Goal: Register for event/course

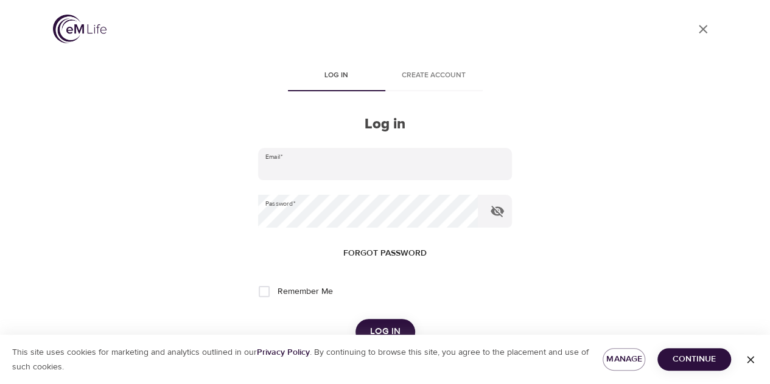
scroll to position [61, 0]
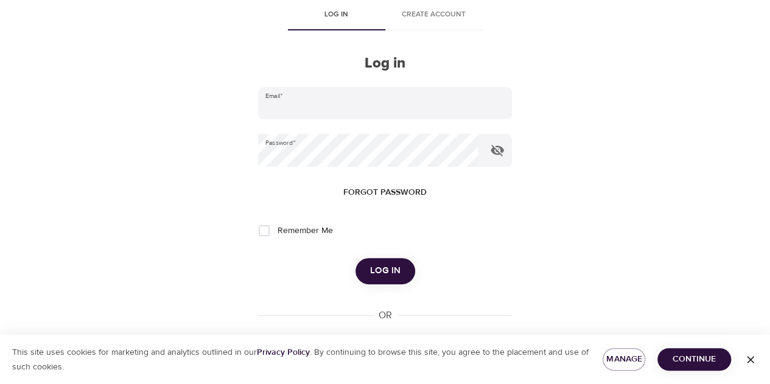
type input "[PERSON_NAME][EMAIL_ADDRESS][PERSON_NAME][DOMAIN_NAME]"
click at [389, 276] on span "Log in" at bounding box center [385, 271] width 30 height 16
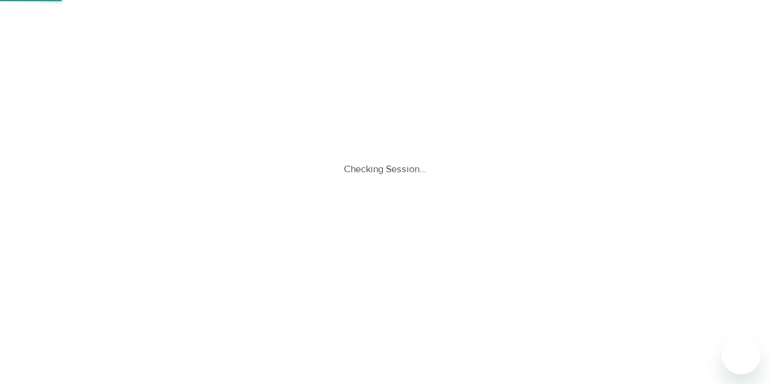
scroll to position [0, 0]
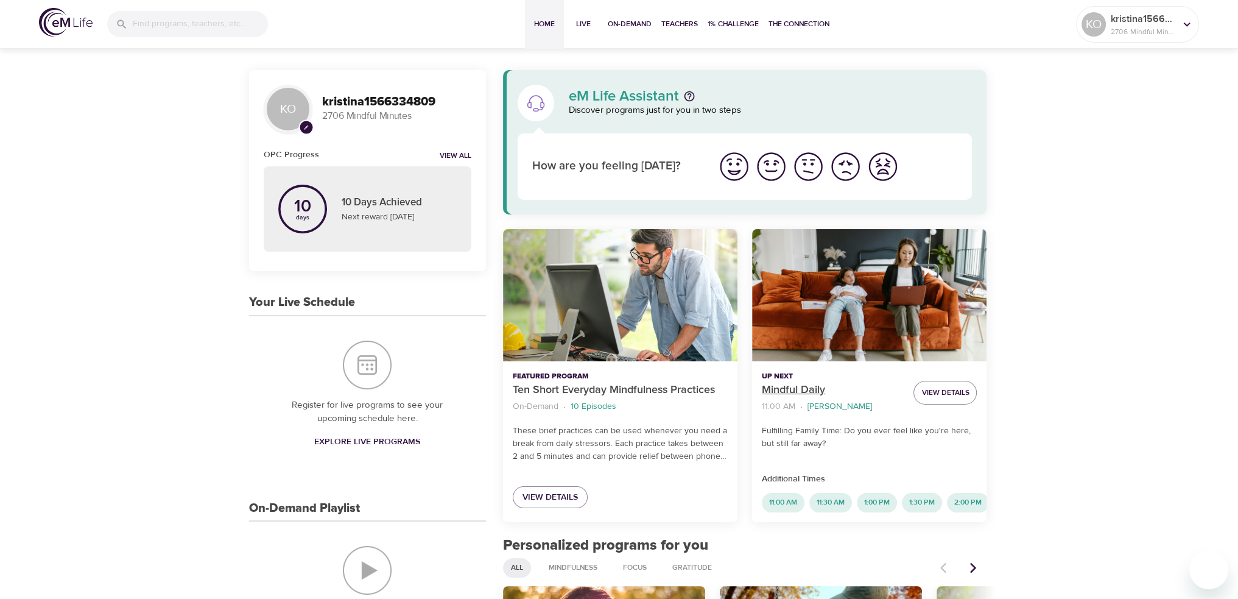
click at [770, 384] on p "Mindful Daily" at bounding box center [833, 390] width 142 height 16
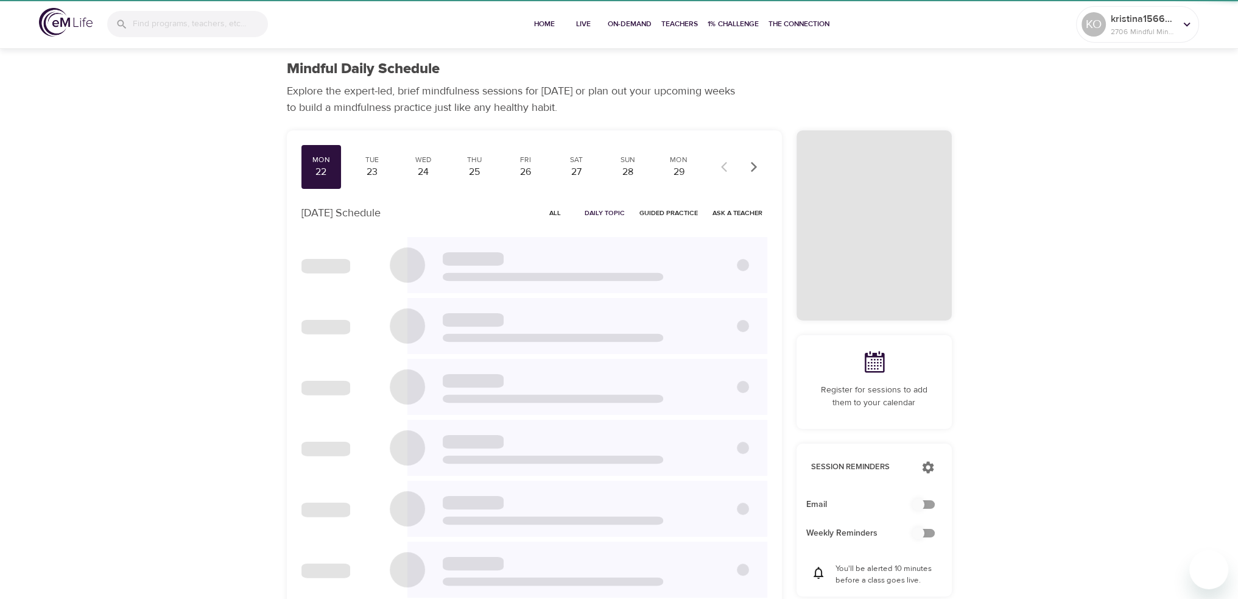
checkbox input "true"
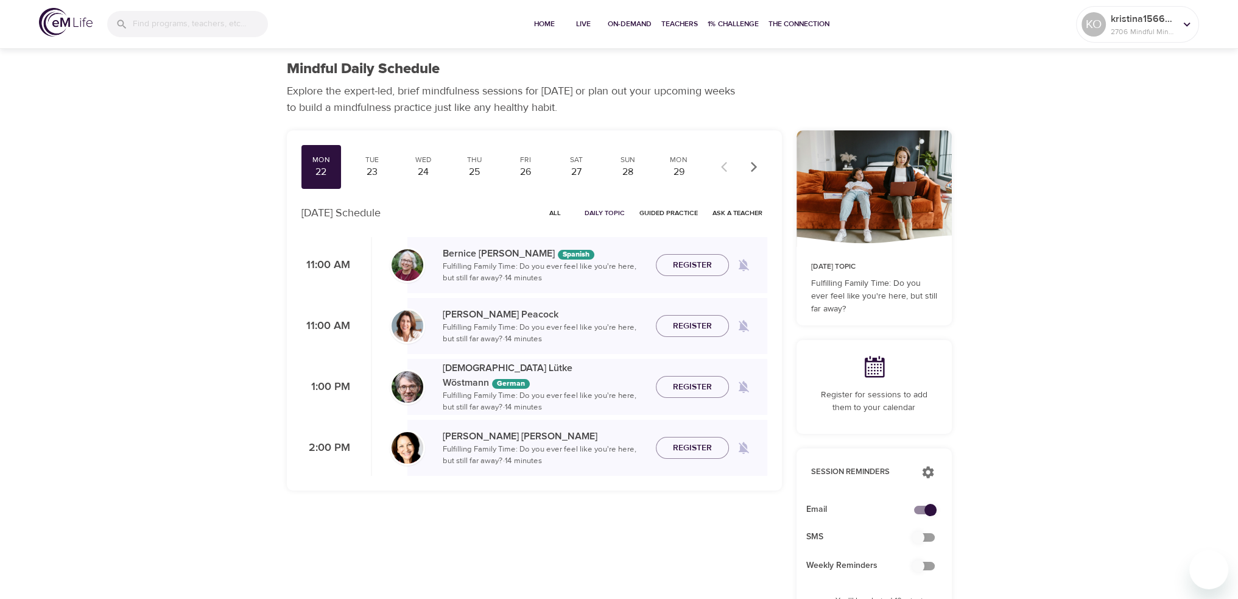
click at [558, 207] on span "All" at bounding box center [555, 213] width 29 height 12
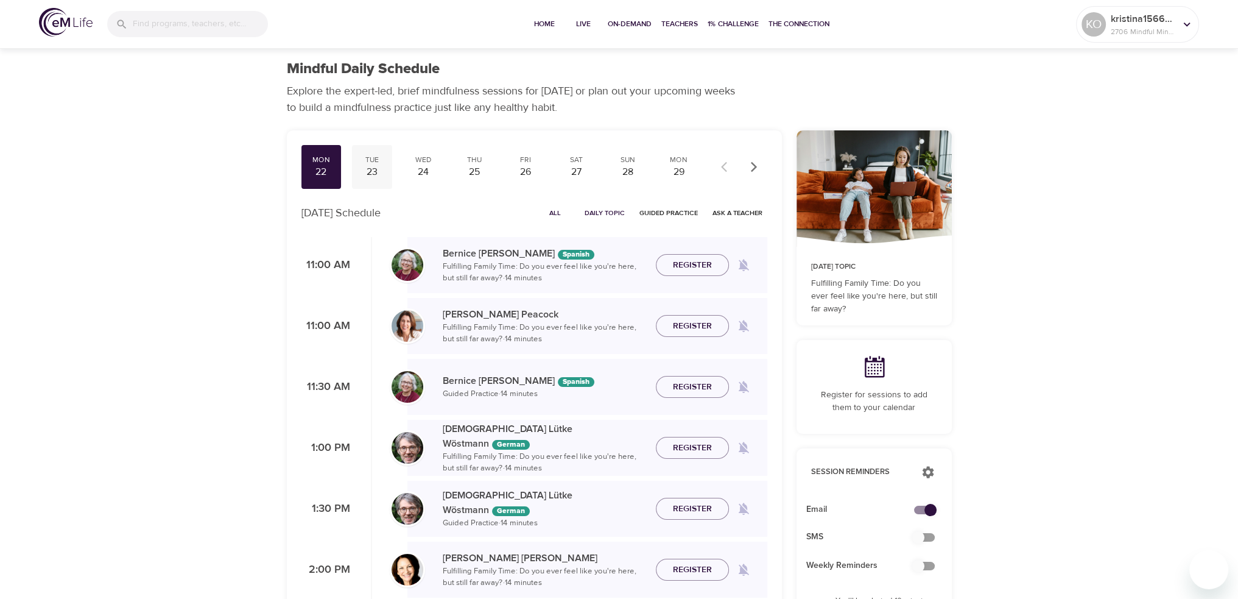
click at [375, 165] on div "23" at bounding box center [372, 172] width 30 height 14
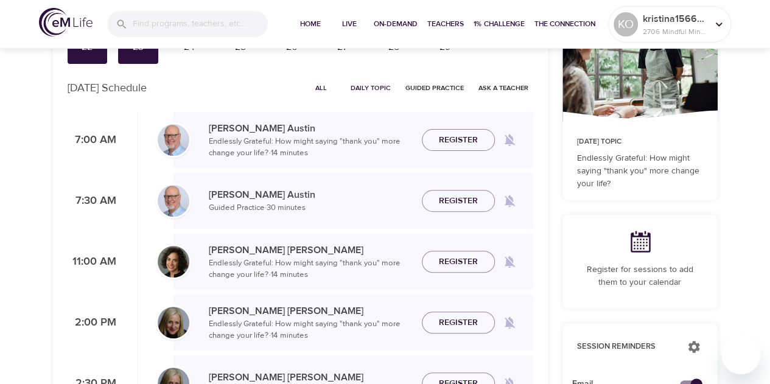
scroll to position [244, 0]
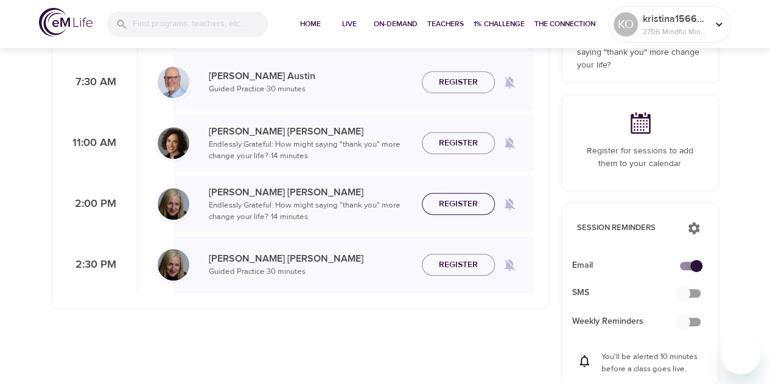
click at [452, 200] on span "Register" at bounding box center [458, 204] width 39 height 15
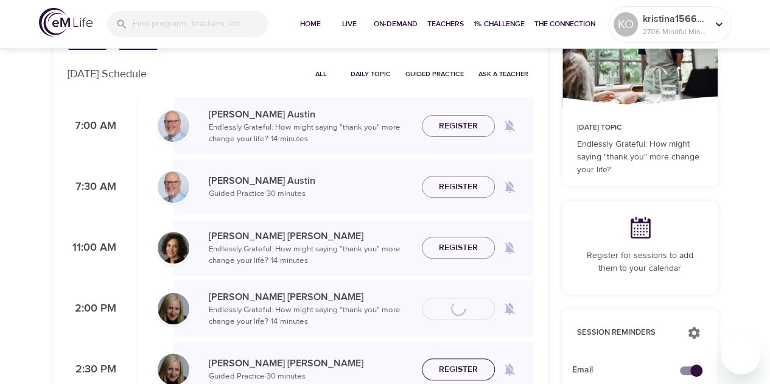
scroll to position [61, 0]
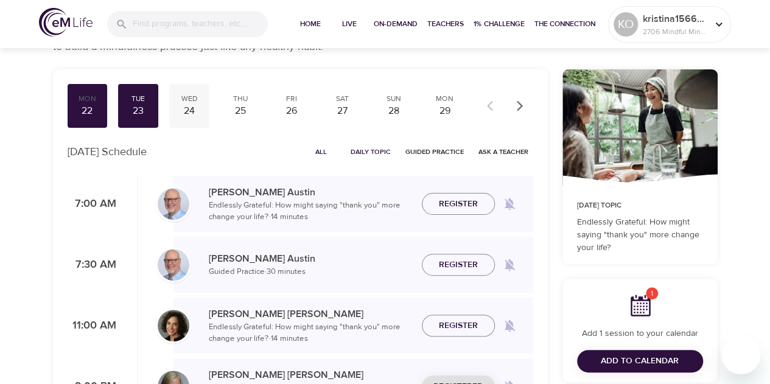
click at [192, 110] on div "24" at bounding box center [189, 111] width 30 height 14
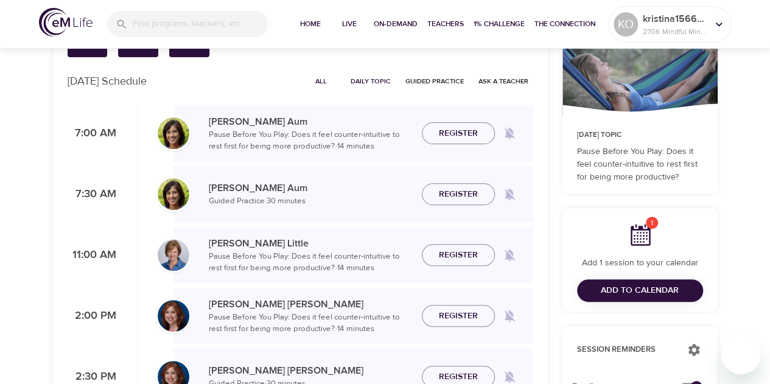
scroll to position [183, 0]
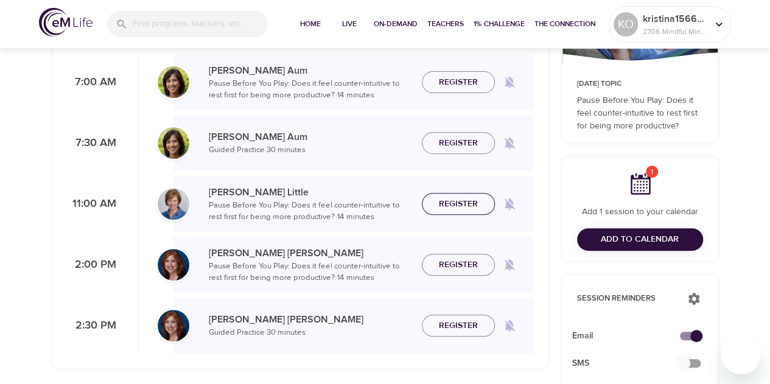
click at [458, 202] on span "Register" at bounding box center [458, 204] width 39 height 15
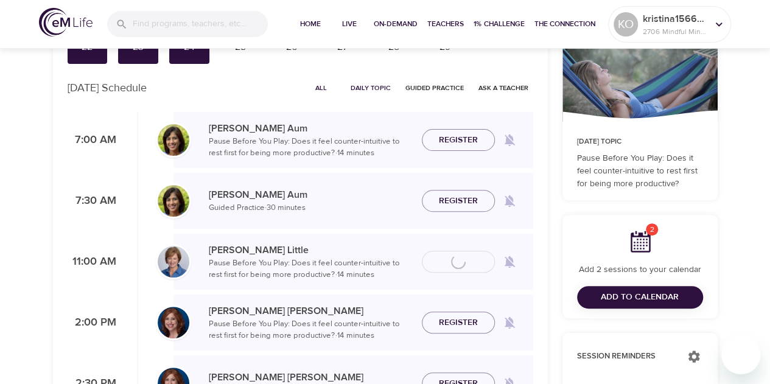
scroll to position [0, 0]
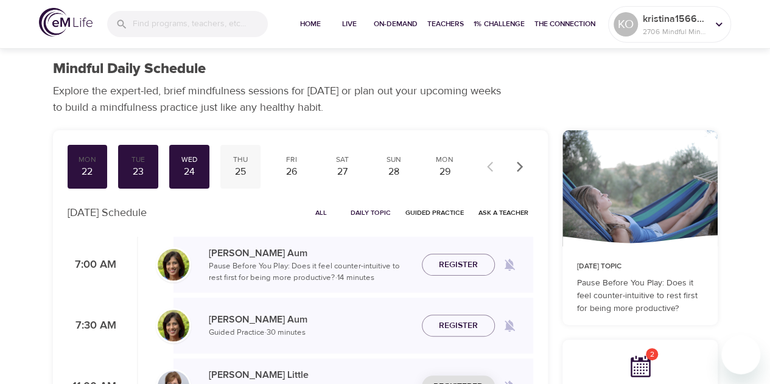
click at [248, 159] on div "Thu" at bounding box center [240, 160] width 30 height 10
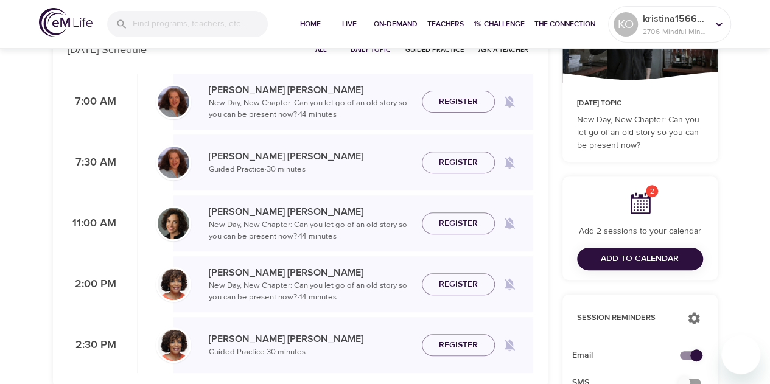
scroll to position [183, 0]
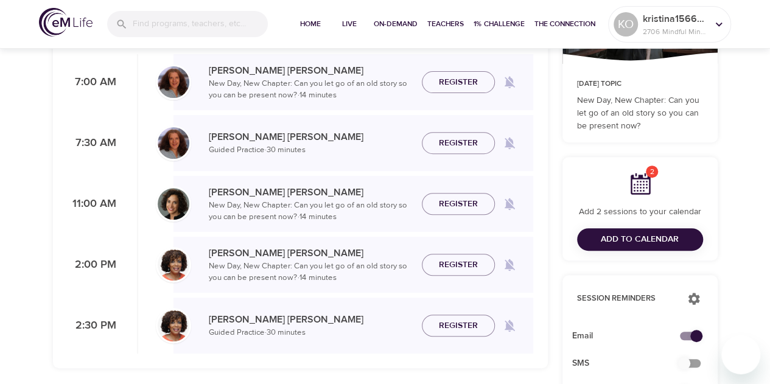
click at [465, 266] on span "Register" at bounding box center [458, 265] width 39 height 15
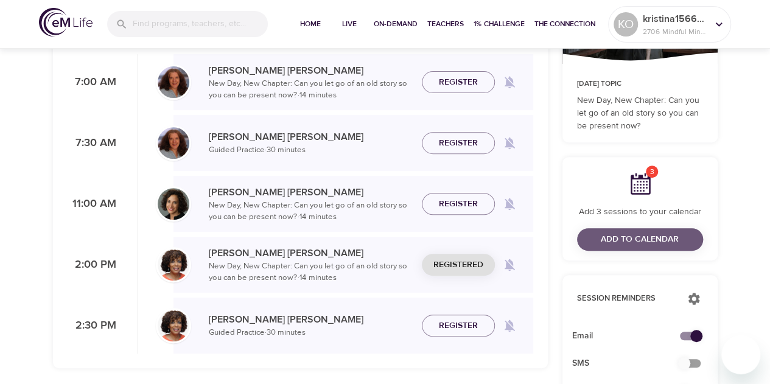
click at [628, 232] on span "Add to Calendar" at bounding box center [640, 239] width 78 height 15
